Goal: Check status: Check status

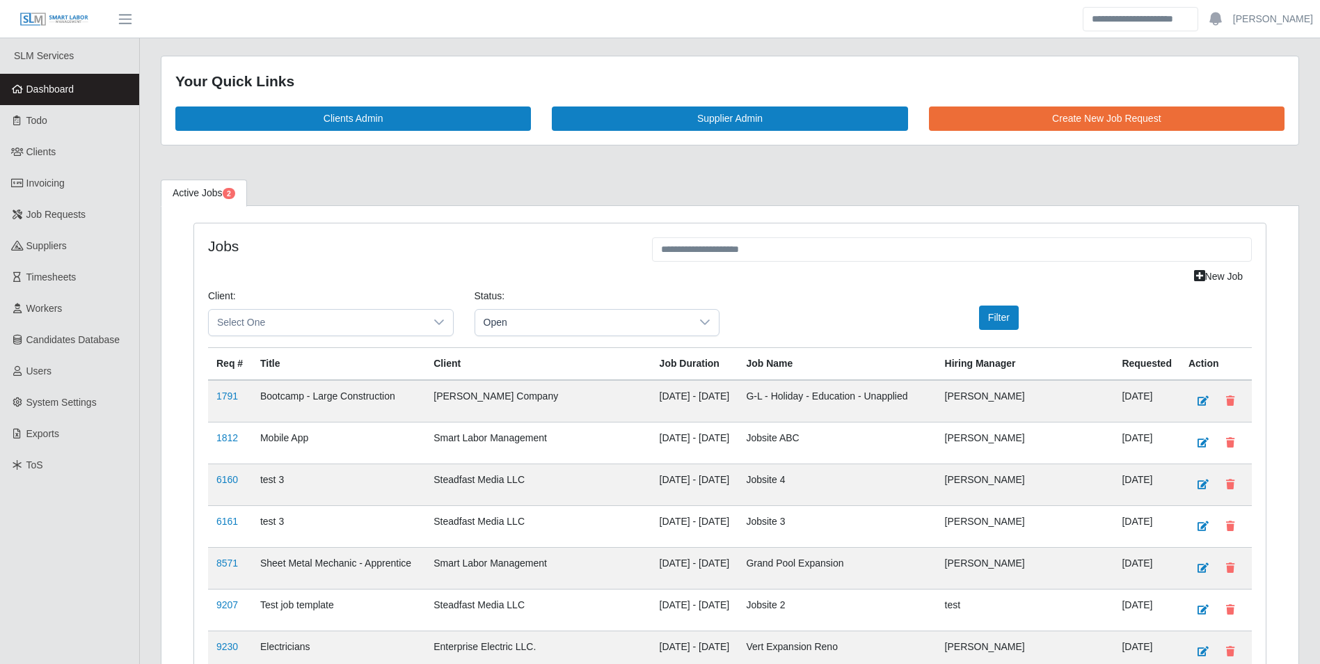
click at [53, 93] on span "Dashboard" at bounding box center [50, 88] width 48 height 11
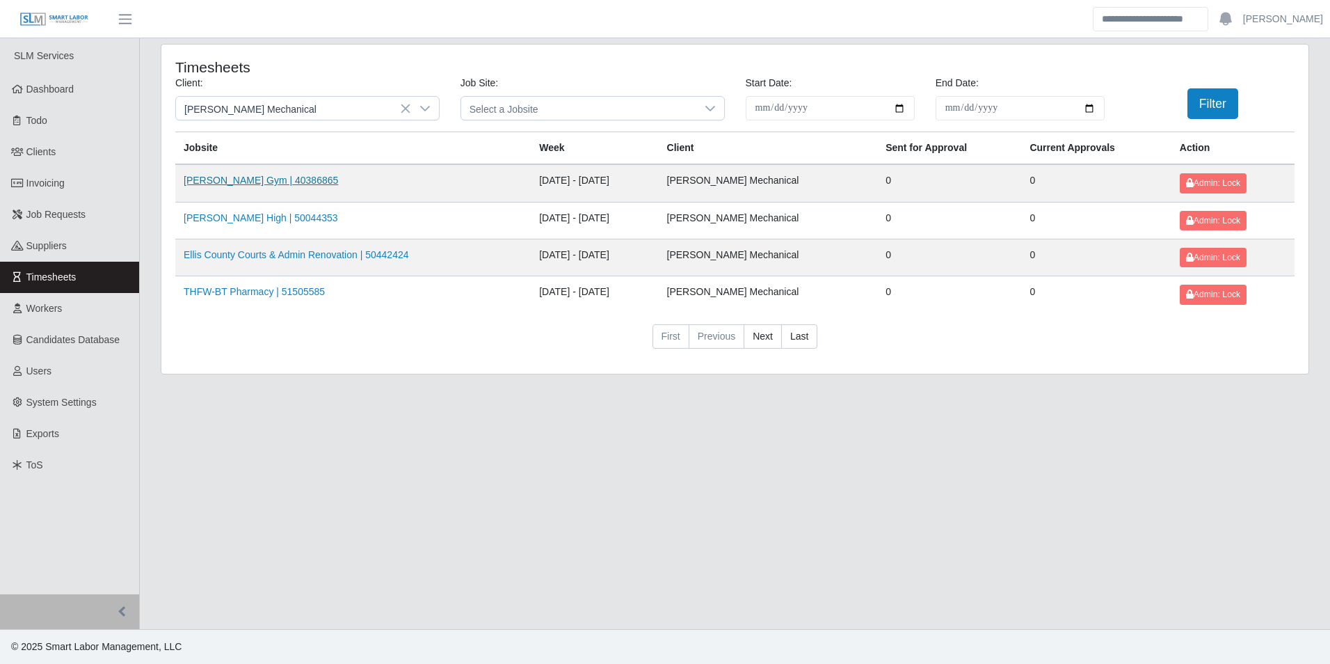
click at [277, 181] on link "[PERSON_NAME] Gym | 40386865" at bounding box center [261, 180] width 154 height 11
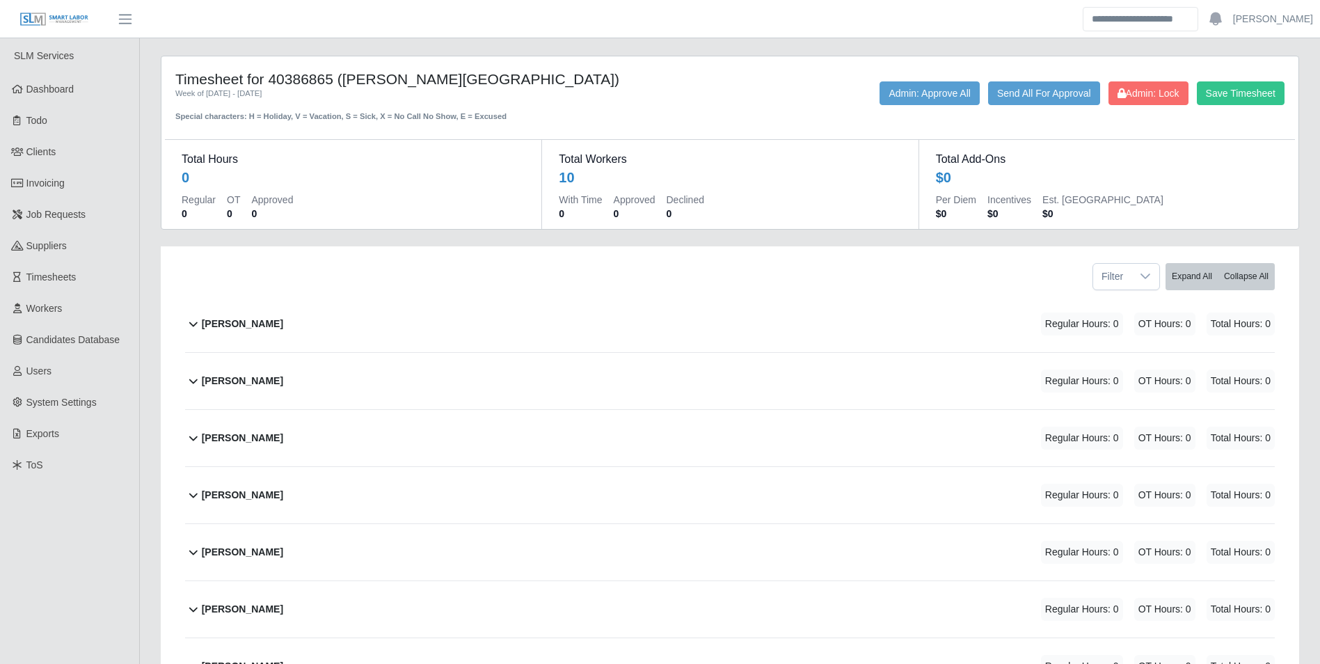
click at [266, 324] on b "Armando Lopez" at bounding box center [242, 324] width 81 height 15
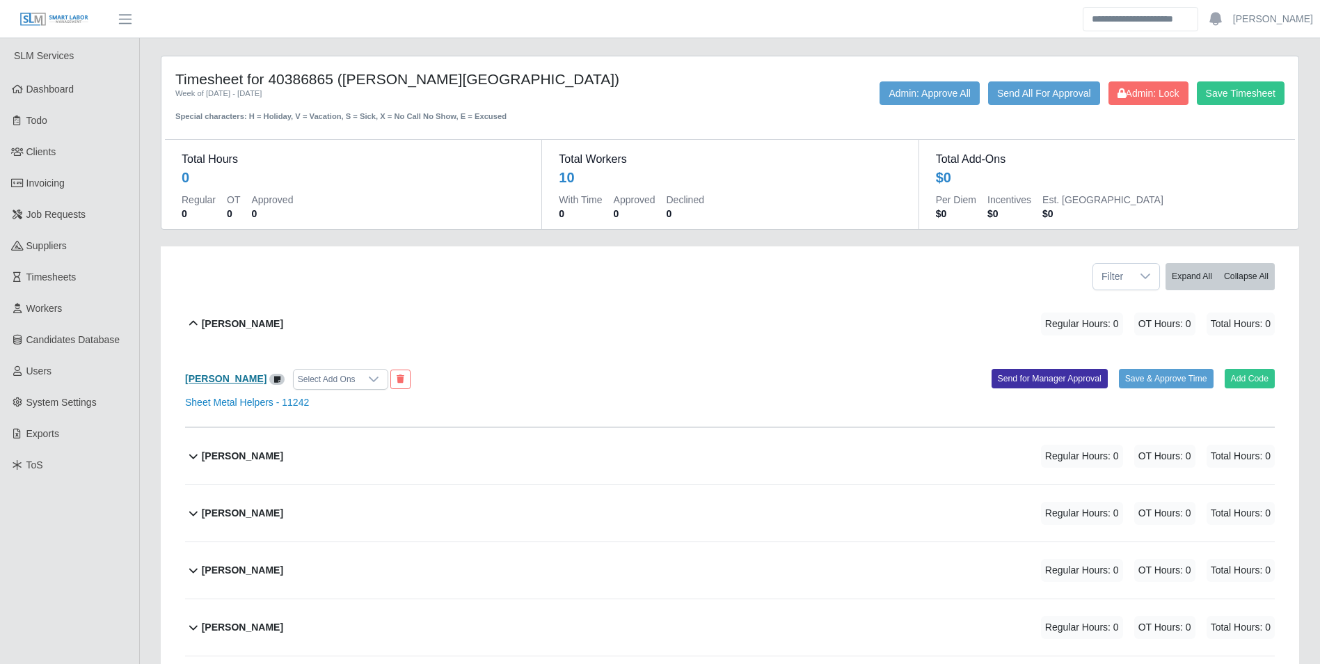
click at [234, 380] on b "Armando Lopez" at bounding box center [225, 378] width 81 height 11
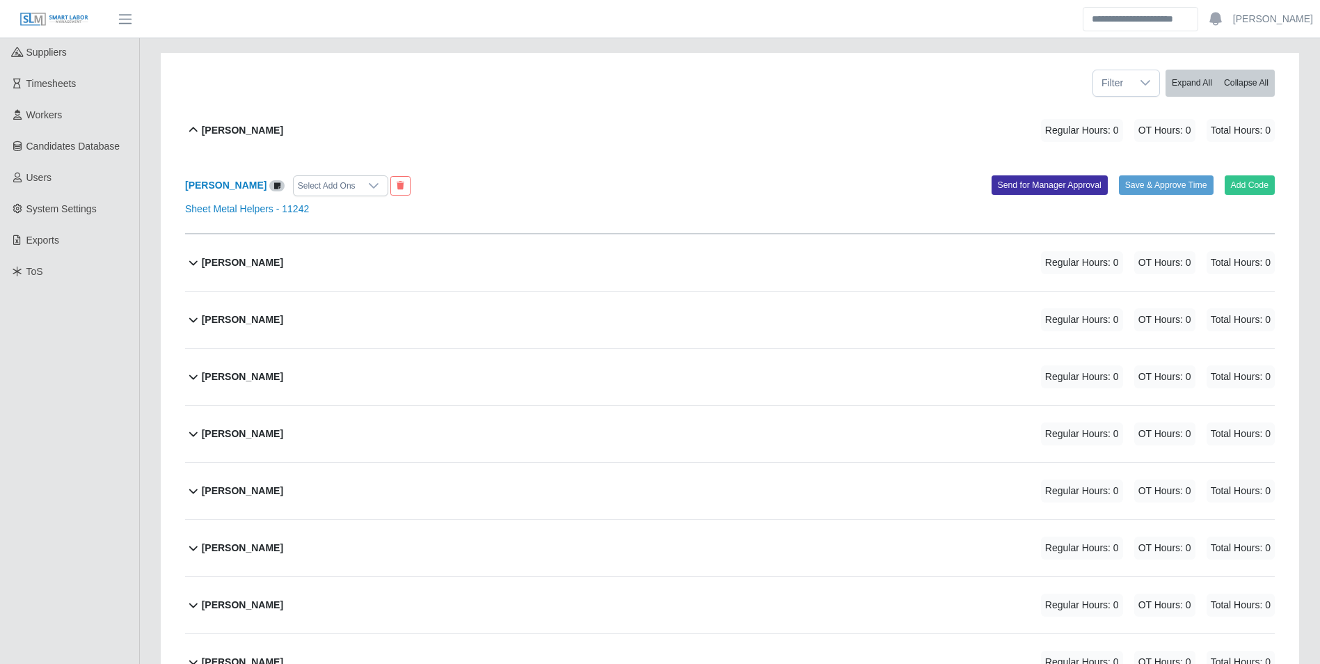
scroll to position [102, 0]
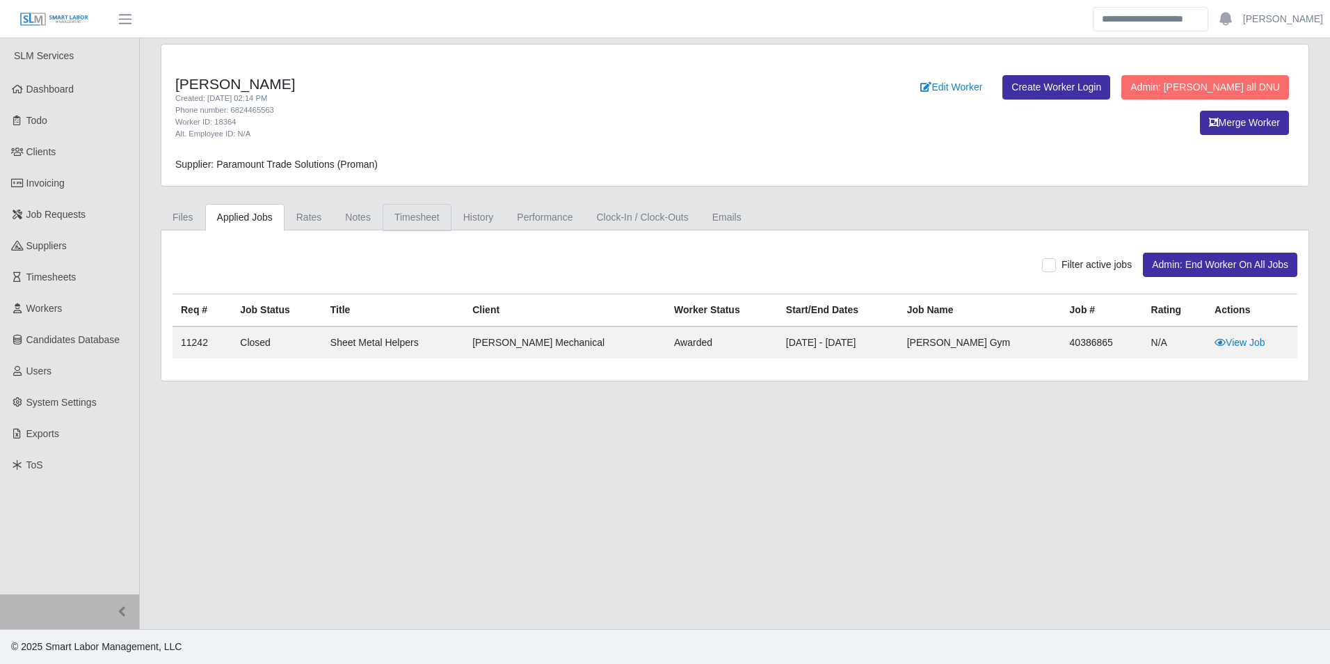
click at [415, 214] on link "Timesheet" at bounding box center [417, 217] width 69 height 27
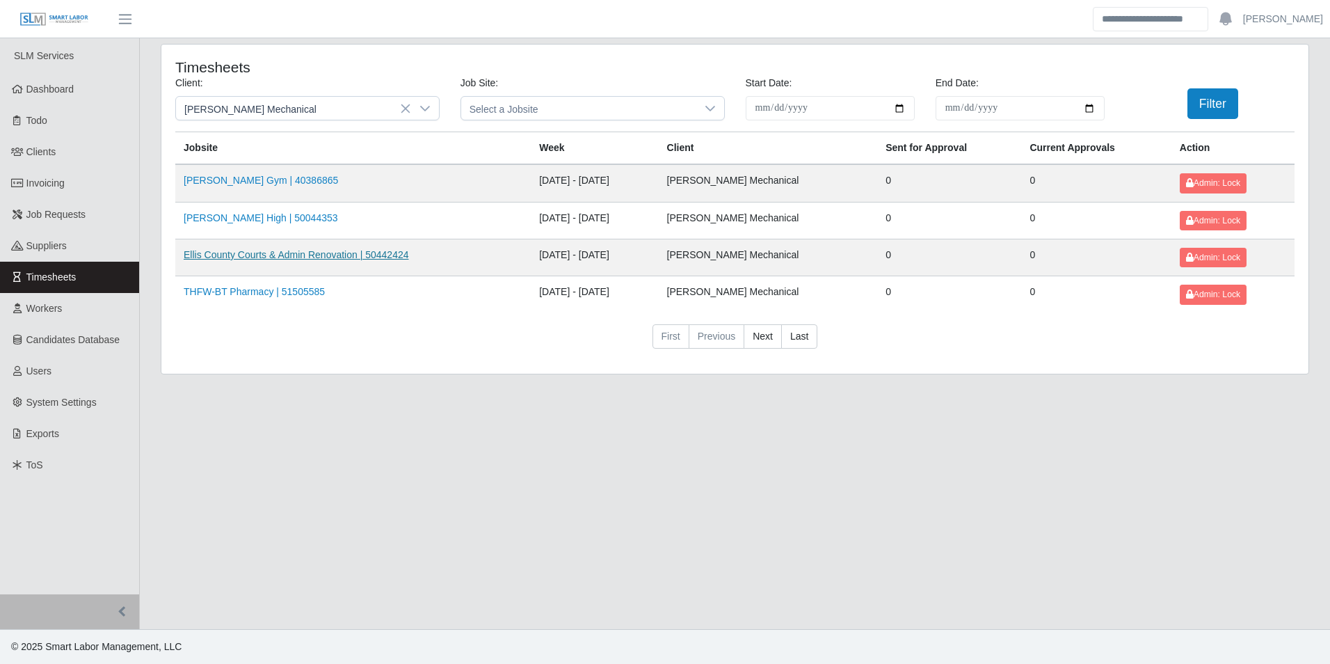
click at [242, 255] on link "Ellis County Courts & Admin Renovation | 50442424" at bounding box center [296, 254] width 225 height 11
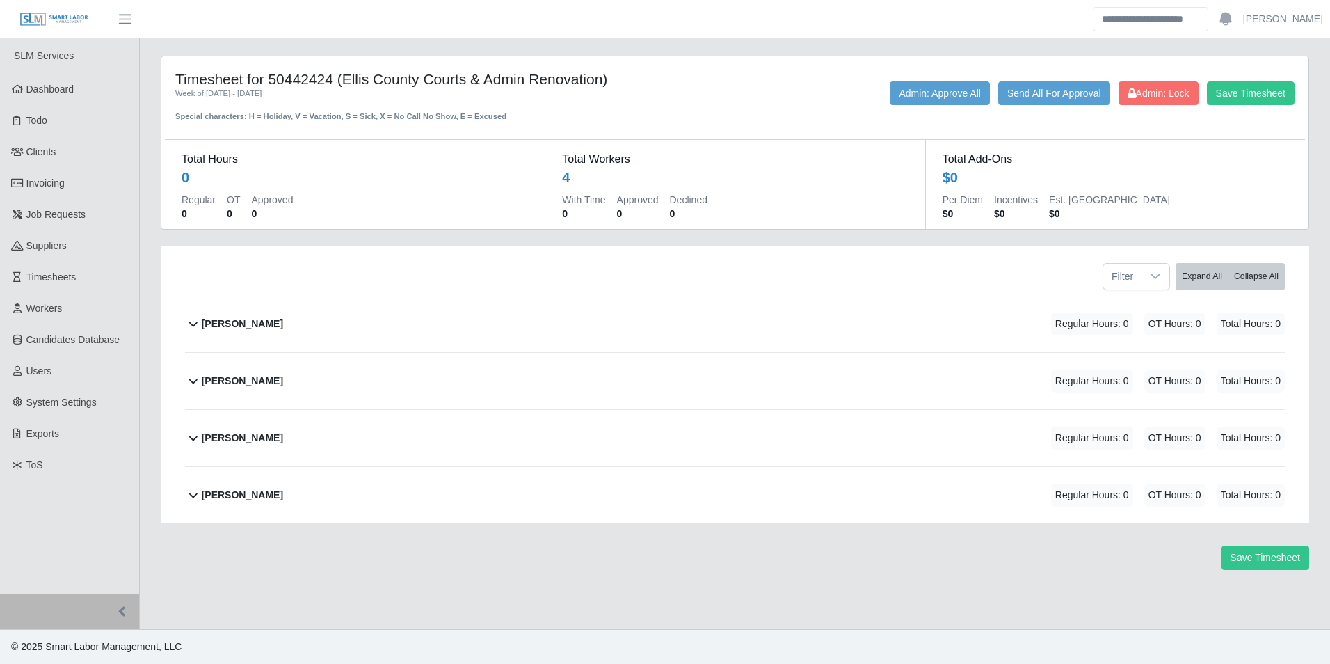
click at [275, 436] on b "Howard D Urbina" at bounding box center [242, 438] width 81 height 15
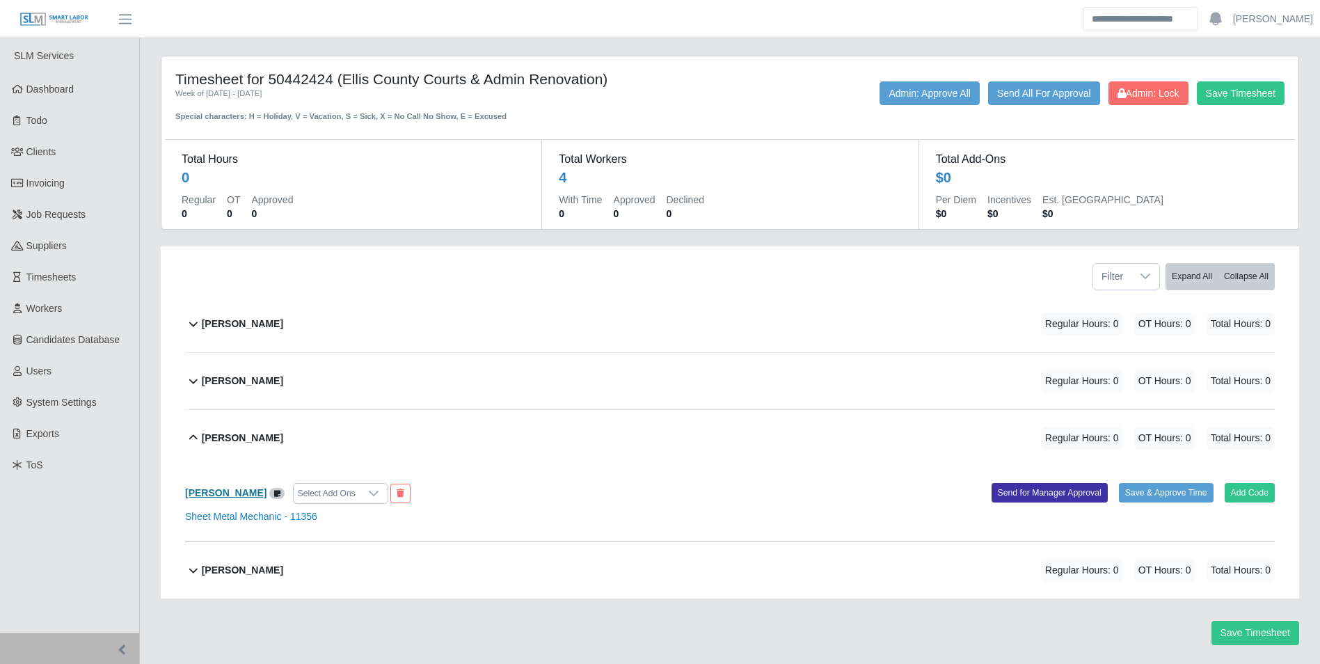
click at [241, 491] on b "Howard D Urbina" at bounding box center [225, 492] width 81 height 11
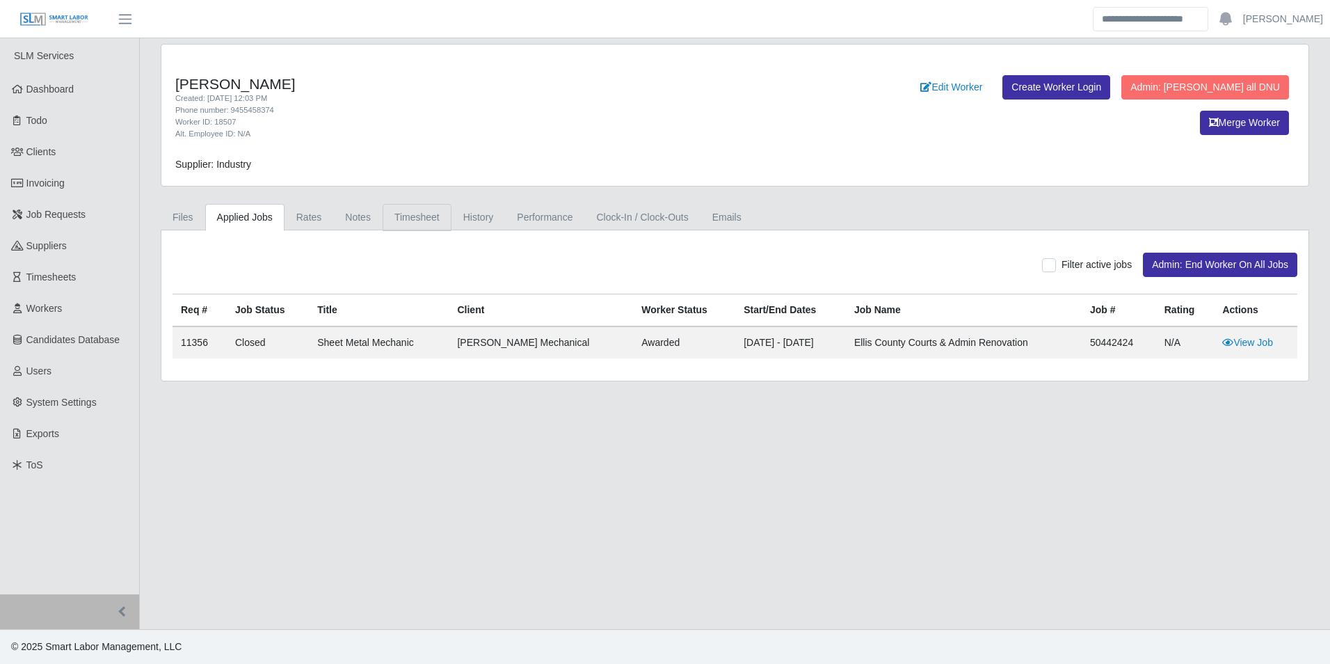
click at [413, 222] on link "Timesheet" at bounding box center [417, 217] width 69 height 27
